Goal: Answer question/provide support: Share knowledge or assist other users

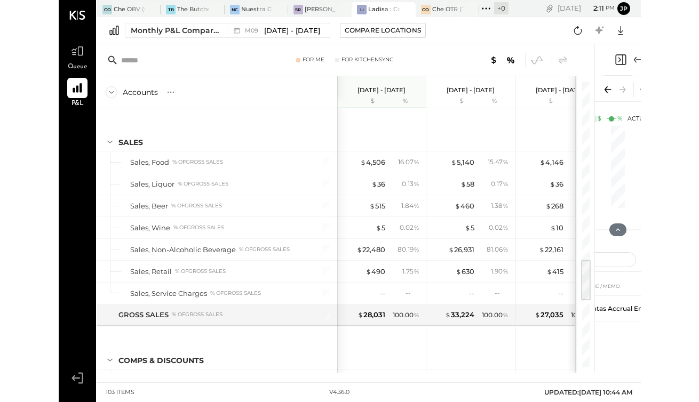
scroll to position [1176, 0]
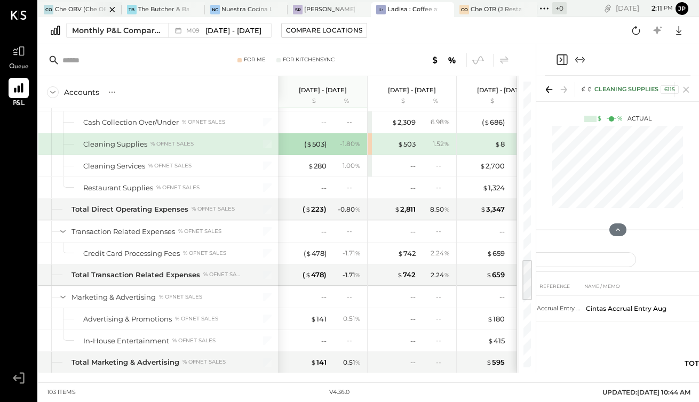
click at [93, 14] on div at bounding box center [102, 9] width 37 height 14
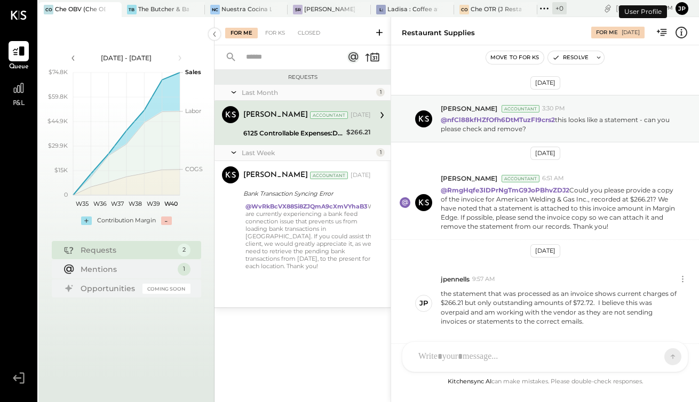
scroll to position [327, 0]
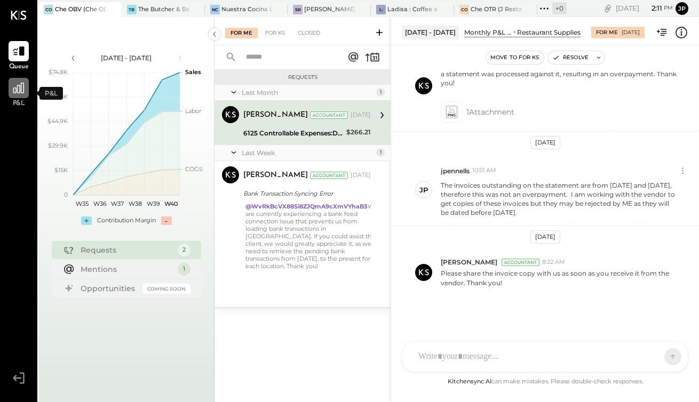
click at [21, 89] on icon at bounding box center [18, 88] width 11 height 11
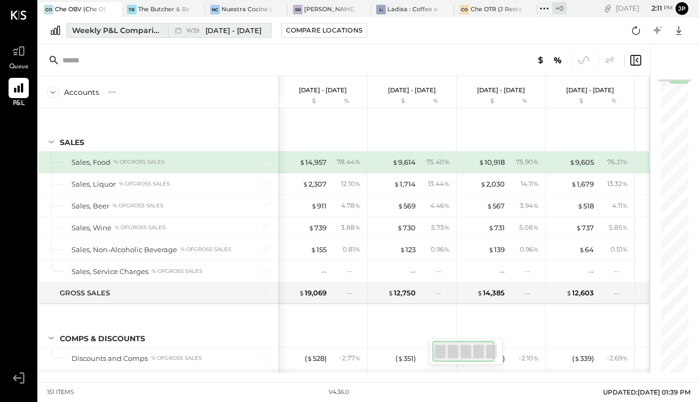
click at [116, 30] on div "Weekly P&L Comparison" at bounding box center [117, 30] width 90 height 11
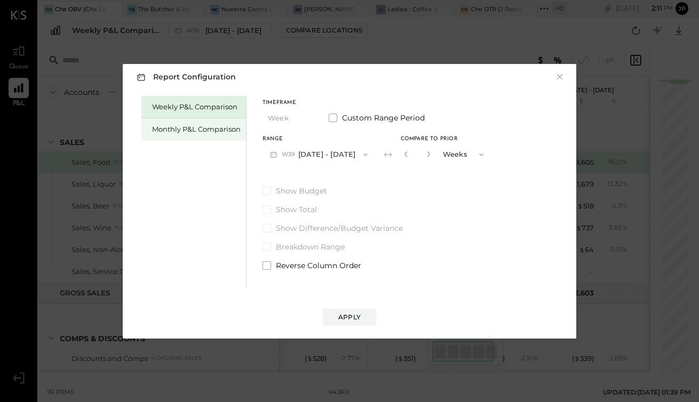
click at [184, 131] on div "Monthly P&L Comparison" at bounding box center [196, 129] width 89 height 10
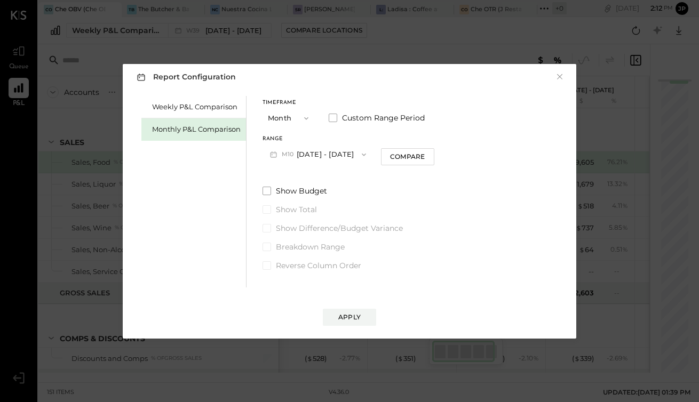
click at [362, 153] on icon "button" at bounding box center [364, 154] width 4 height 3
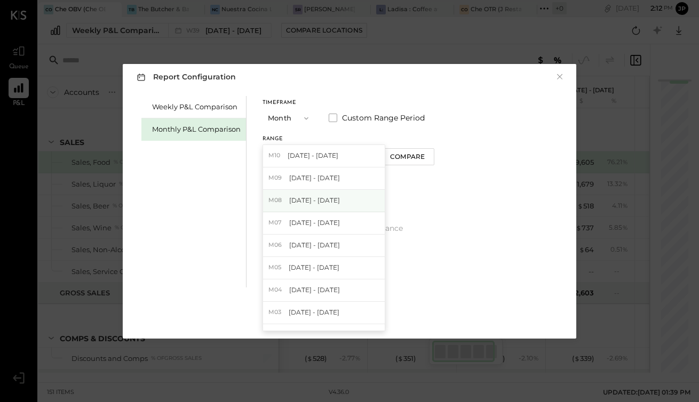
click at [330, 207] on div "M08 [DATE] - [DATE]" at bounding box center [324, 201] width 122 height 22
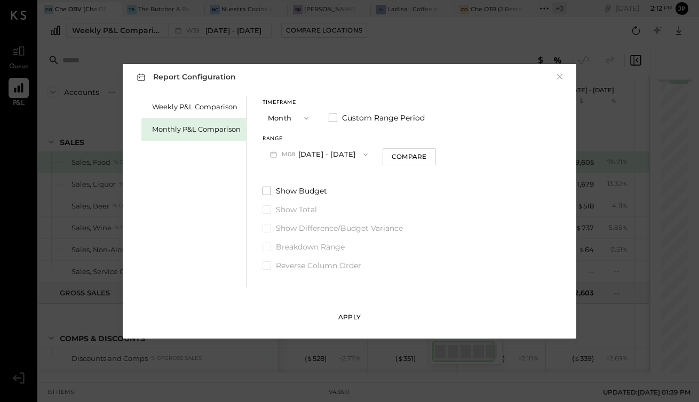
click at [357, 318] on div "Apply" at bounding box center [349, 317] width 22 height 9
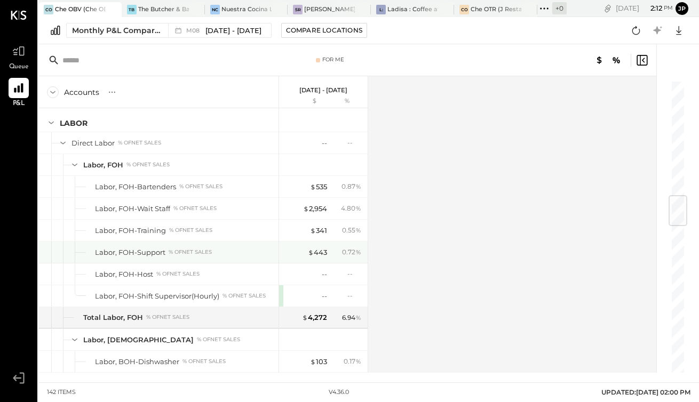
scroll to position [983, 0]
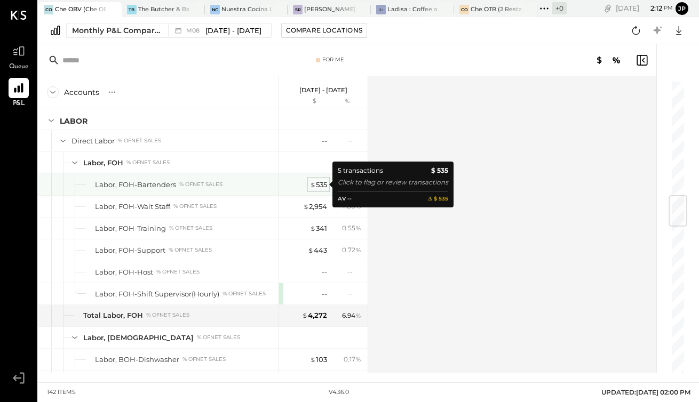
click at [318, 188] on div "$ 535" at bounding box center [318, 185] width 17 height 10
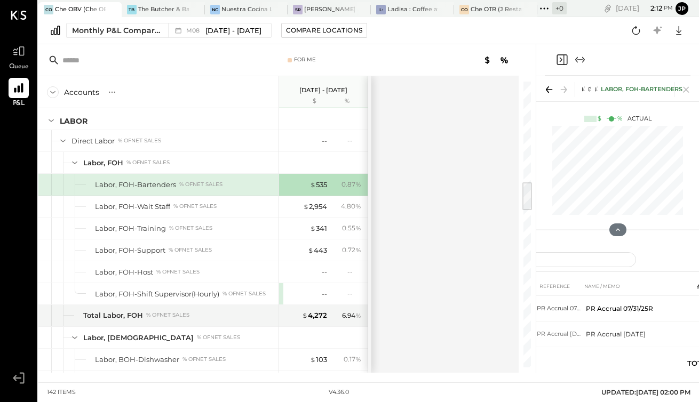
click at [538, 58] on div at bounding box center [617, 60] width 163 height 32
click at [318, 186] on div "$ 535" at bounding box center [318, 185] width 17 height 10
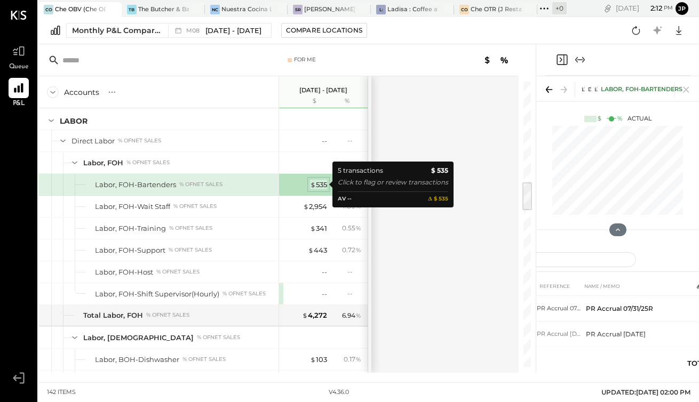
click at [317, 186] on div "$ 535" at bounding box center [318, 185] width 17 height 10
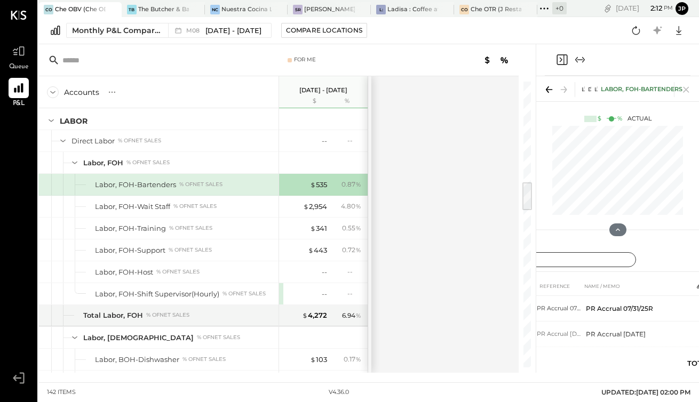
click at [581, 259] on input "text" at bounding box center [556, 259] width 160 height 15
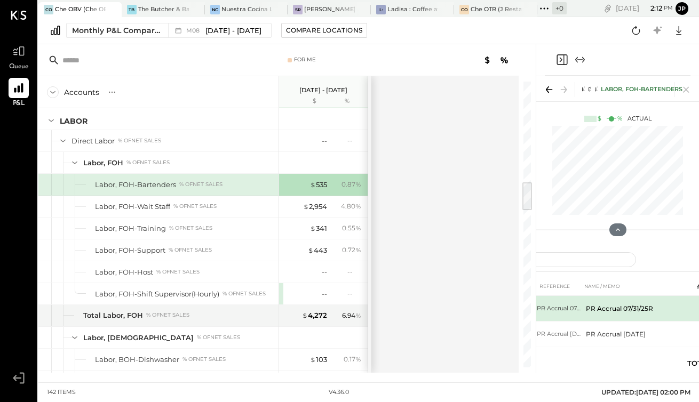
click at [657, 303] on td "PR Accrual 07/31/25R" at bounding box center [637, 309] width 110 height 26
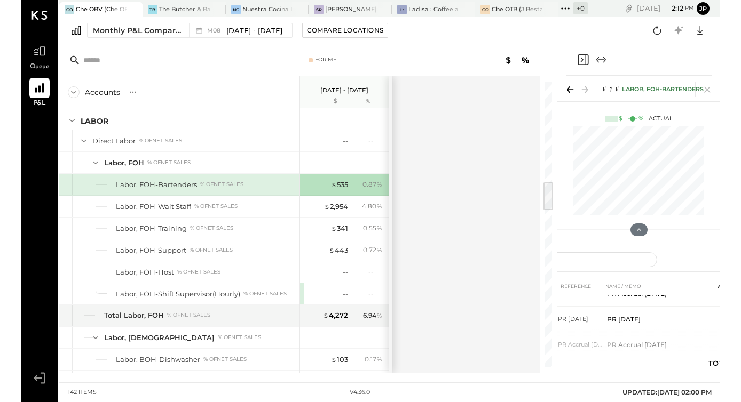
scroll to position [72, 0]
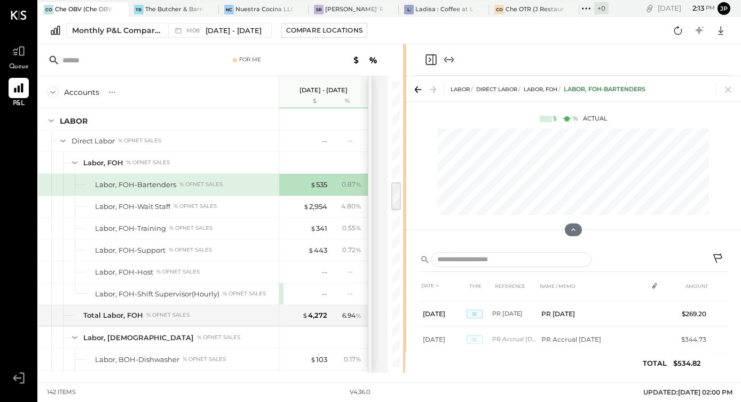
drag, startPoint x: 535, startPoint y: 357, endPoint x: 407, endPoint y: 356, distance: 128.1
click at [407, 356] on div "For Me Accounts S % GL [DATE] - [DATE] $ % SALES Sales, Food % of GROSS SALES S…" at bounding box center [389, 208] width 702 height 329
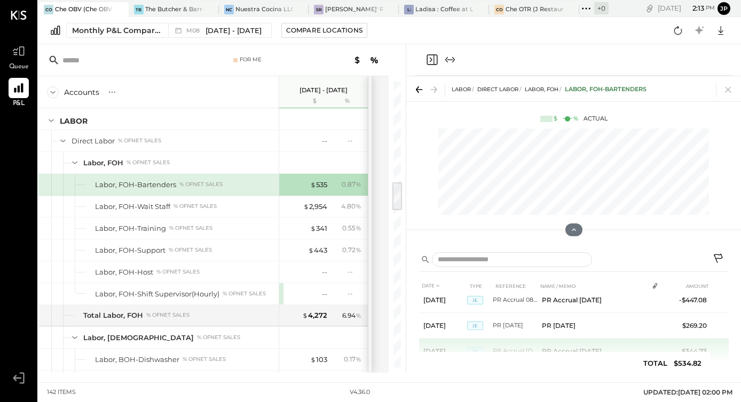
scroll to position [89, 0]
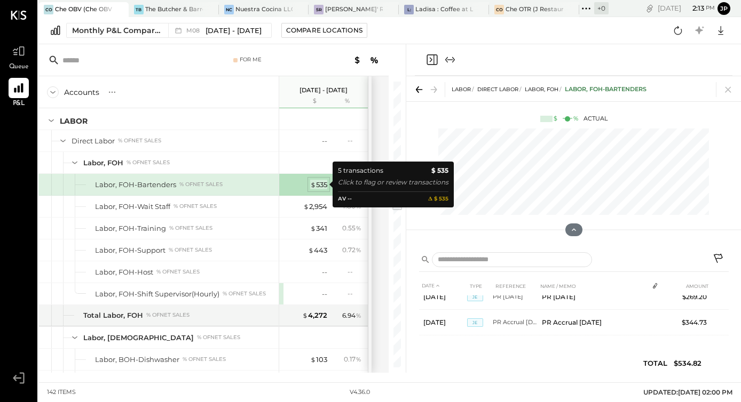
click at [316, 185] on div "$ 535" at bounding box center [318, 185] width 17 height 10
click at [294, 186] on div "$ 535" at bounding box center [306, 185] width 43 height 10
click at [296, 186] on div "$ 535" at bounding box center [306, 185] width 43 height 10
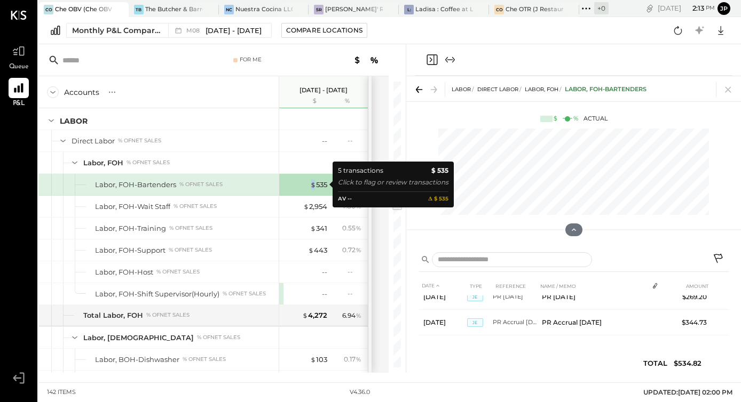
click at [296, 186] on div "$ 535" at bounding box center [306, 185] width 43 height 10
click at [318, 184] on div "$ 535" at bounding box center [318, 185] width 17 height 10
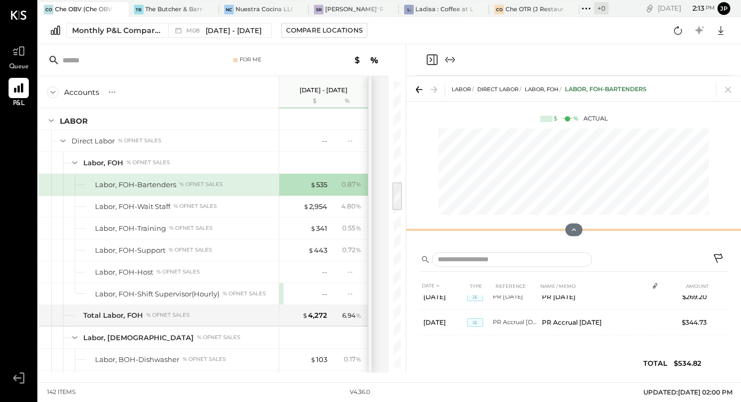
click at [443, 239] on div at bounding box center [573, 229] width 335 height 21
click at [699, 258] on icon at bounding box center [718, 258] width 9 height 9
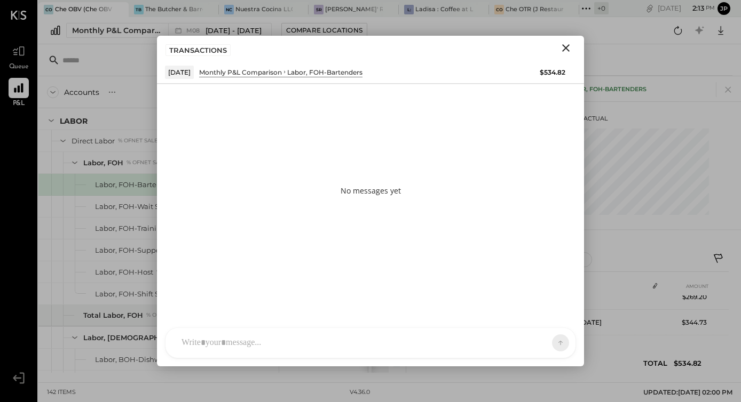
click at [230, 346] on div "AM [PERSON_NAME] imeronijuan MA [PERSON_NAME] jpennells J jpeyton S sueimeroni …" at bounding box center [370, 343] width 411 height 31
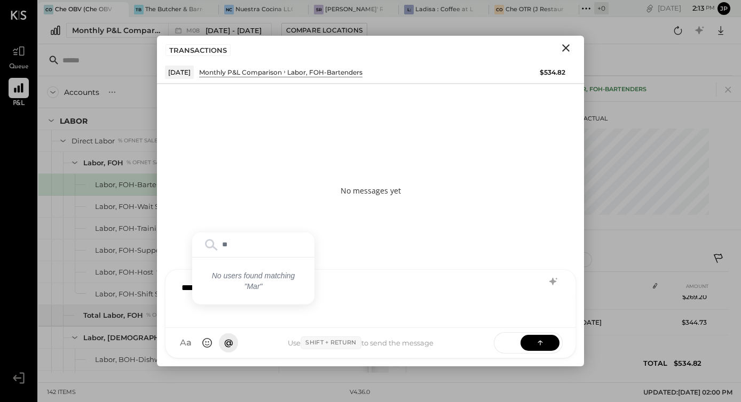
type input "*"
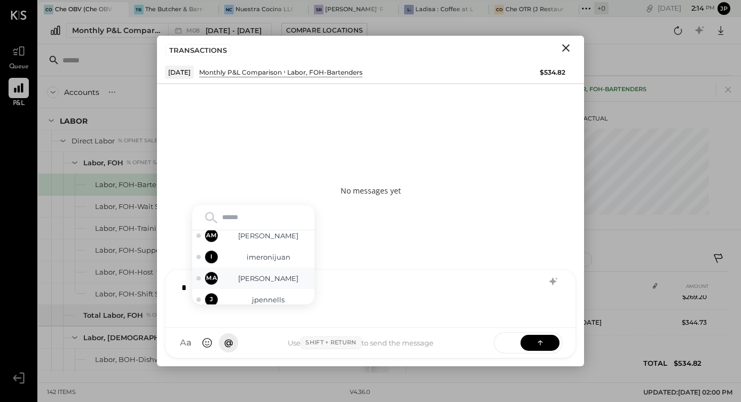
scroll to position [4, 0]
click at [266, 285] on span "[PERSON_NAME]" at bounding box center [268, 280] width 84 height 10
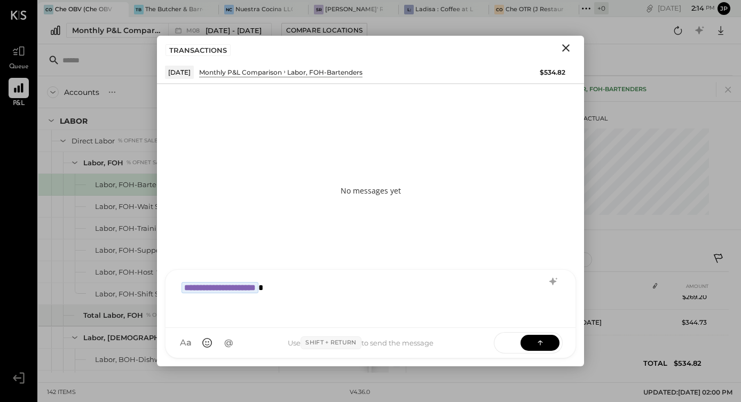
click at [332, 289] on div "**********" at bounding box center [370, 298] width 389 height 43
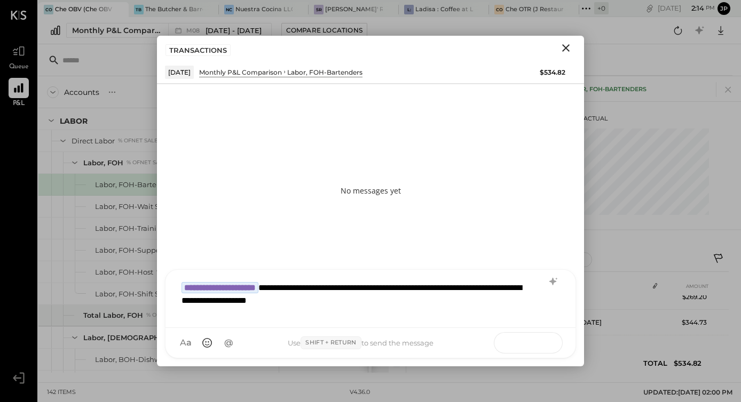
click at [545, 345] on icon at bounding box center [540, 342] width 11 height 11
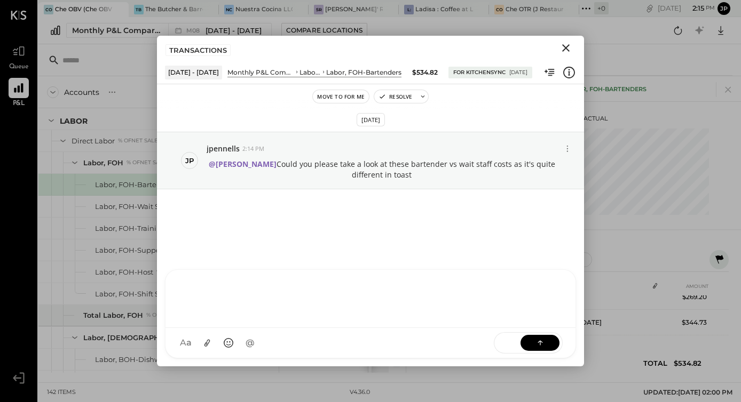
click at [566, 49] on icon "Close" at bounding box center [565, 47] width 7 height 7
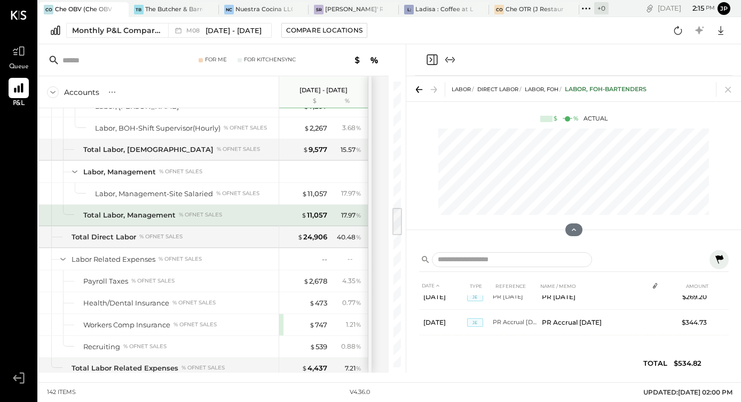
scroll to position [1270, 0]
